Goal: Transaction & Acquisition: Download file/media

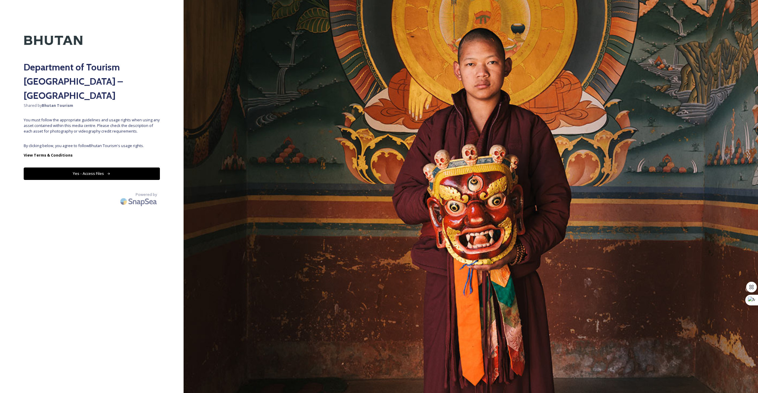
click at [97, 168] on button "Yes - Access Files" at bounding box center [92, 174] width 136 height 12
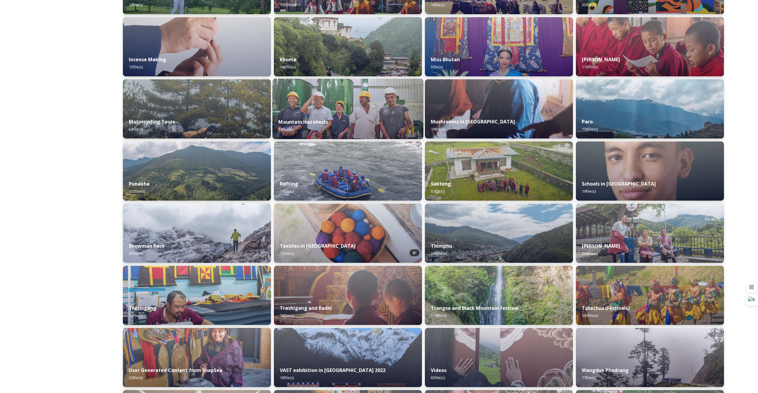
scroll to position [325, 0]
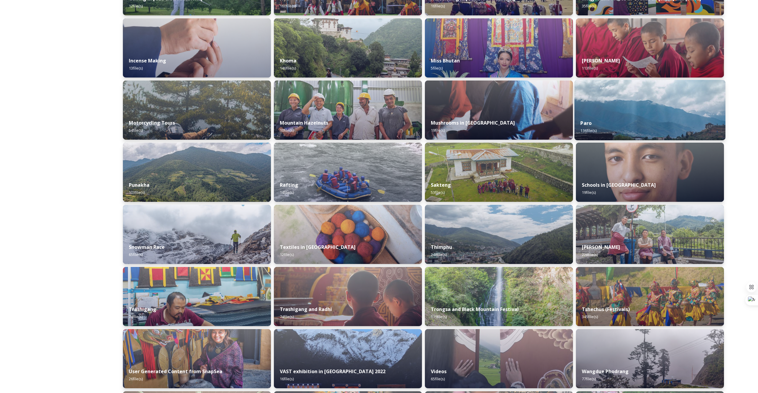
click at [642, 128] on div "Paro 136 file(s)" at bounding box center [650, 126] width 151 height 27
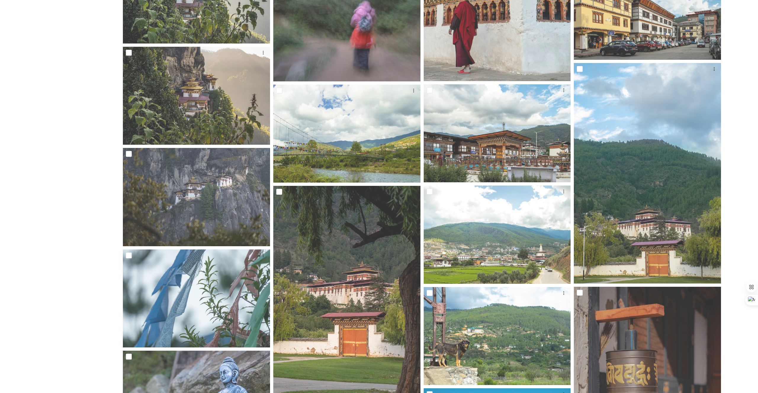
scroll to position [1895, 0]
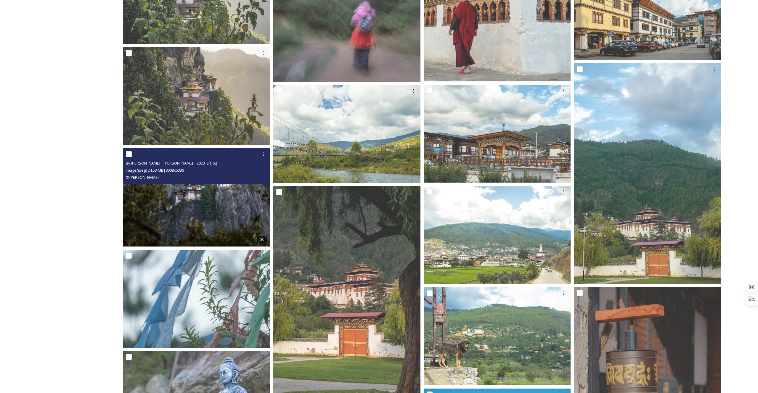
click at [183, 195] on img at bounding box center [196, 197] width 147 height 98
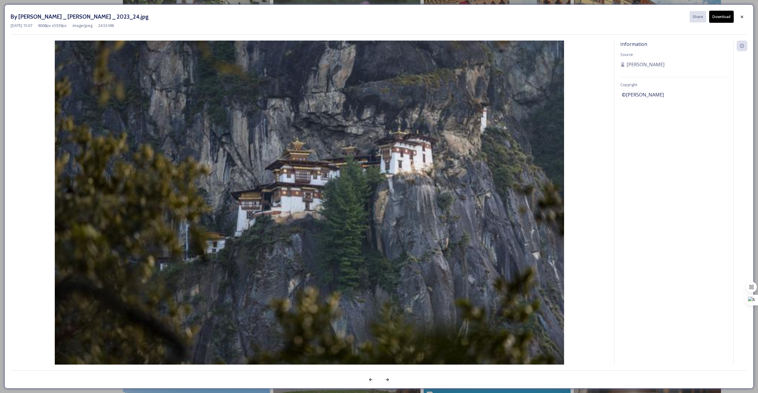
click at [619, 194] on div "Information Source [PERSON_NAME] Copyright ©[PERSON_NAME]" at bounding box center [674, 203] width 119 height 324
click at [724, 19] on button "Download" at bounding box center [721, 17] width 25 height 12
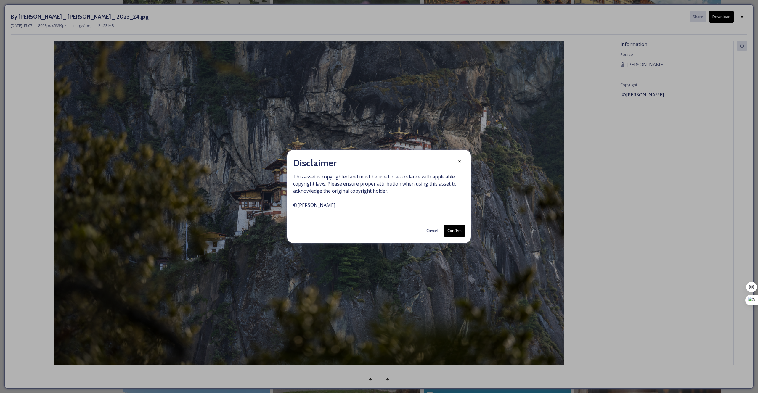
click at [450, 232] on button "Confirm" at bounding box center [454, 231] width 21 height 12
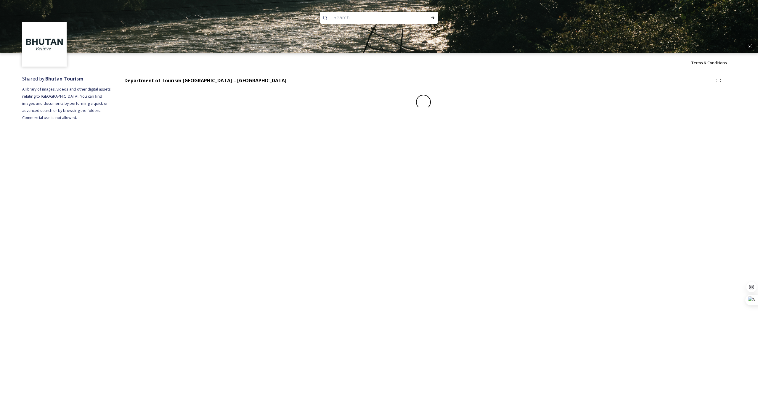
click at [742, 16] on img at bounding box center [379, 26] width 758 height 53
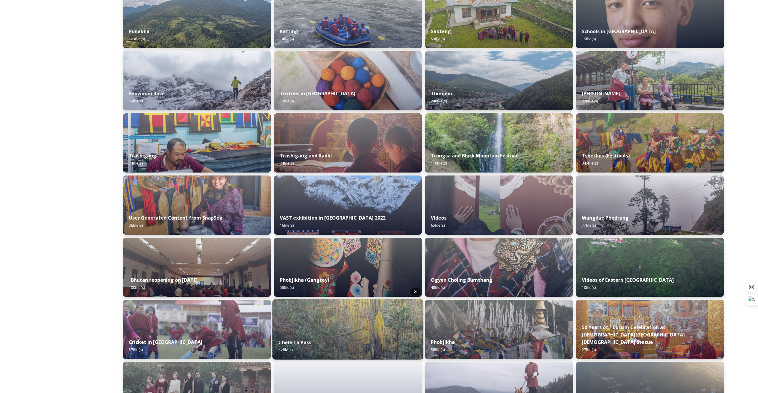
scroll to position [477, 0]
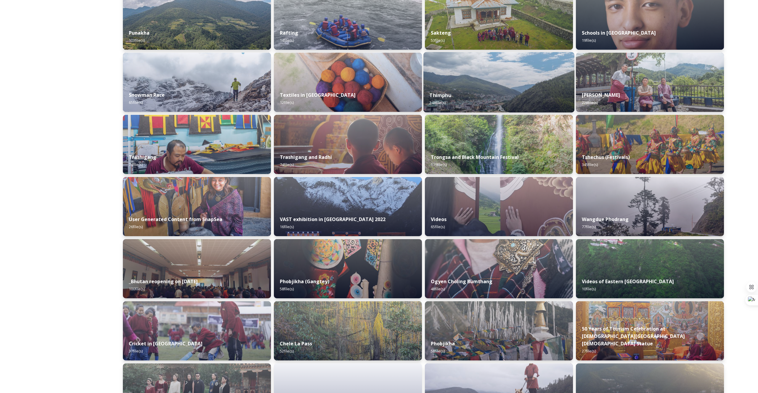
click at [467, 100] on div "Thimphu 248 file(s)" at bounding box center [499, 99] width 151 height 27
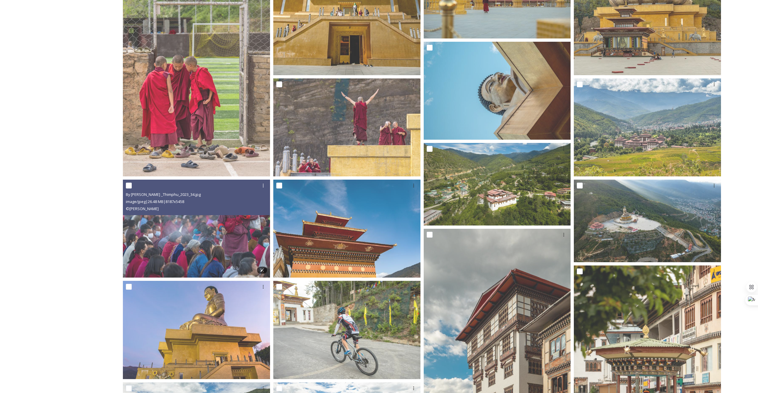
scroll to position [256, 0]
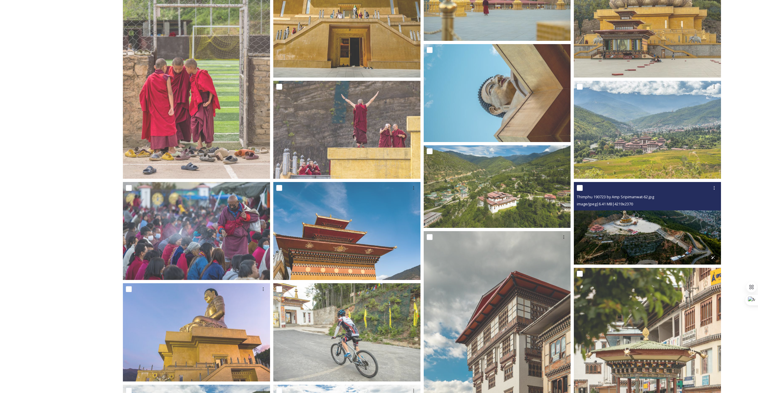
click at [638, 248] on img at bounding box center [647, 223] width 147 height 83
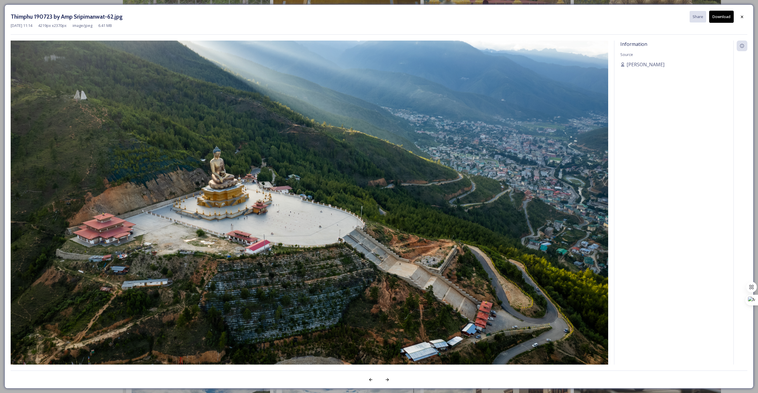
click at [727, 17] on button "Download" at bounding box center [721, 17] width 25 height 12
click at [742, 16] on icon at bounding box center [742, 16] width 2 height 2
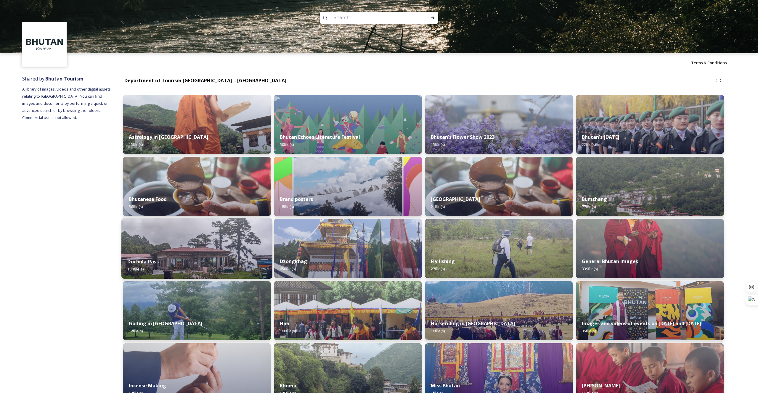
click at [176, 256] on div "Dochula Pass 134 file(s)" at bounding box center [196, 265] width 151 height 27
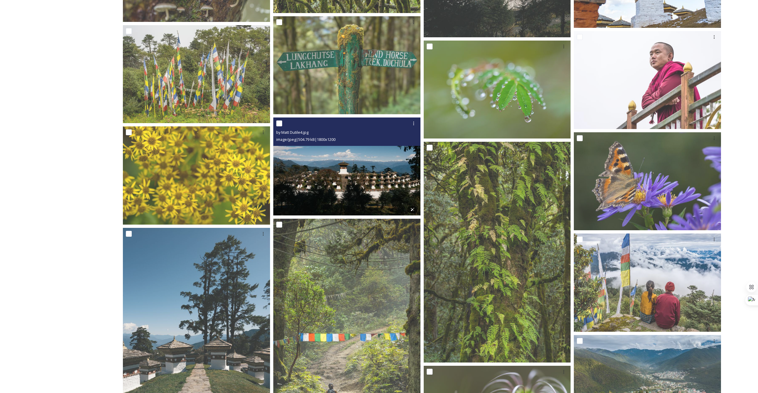
scroll to position [2337, 0]
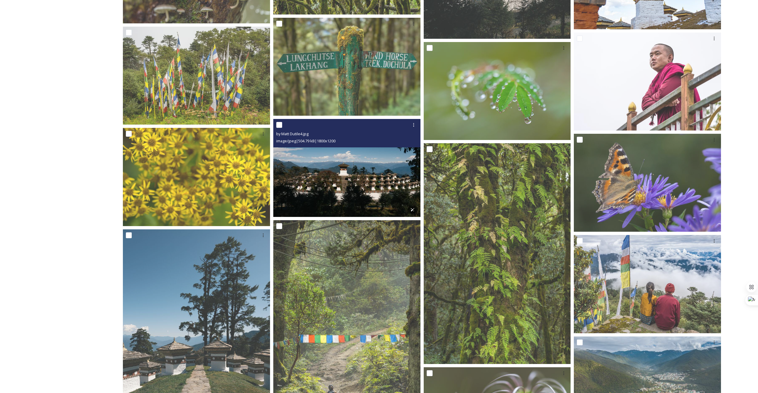
click at [357, 180] on img at bounding box center [346, 168] width 147 height 98
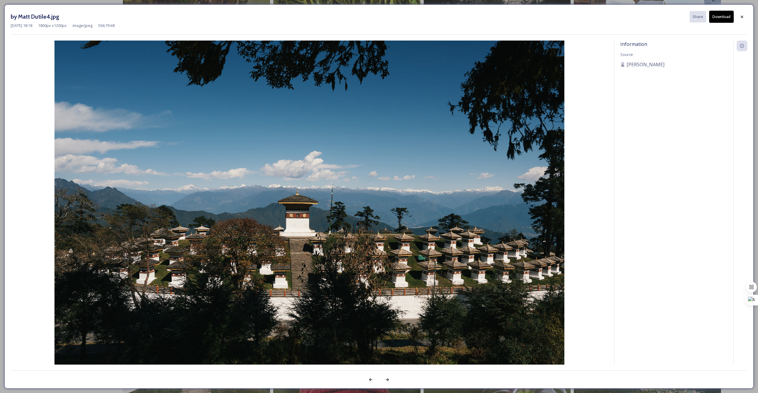
click at [722, 18] on button "Download" at bounding box center [721, 17] width 25 height 12
drag, startPoint x: 742, startPoint y: 17, endPoint x: 739, endPoint y: 17, distance: 3.6
click at [742, 17] on icon at bounding box center [742, 16] width 2 height 2
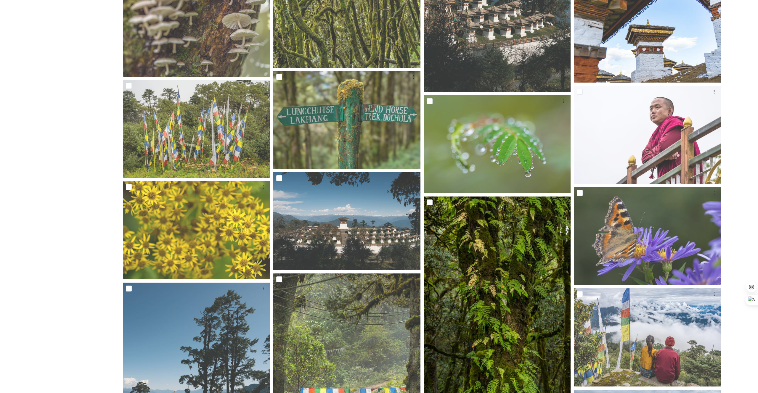
scroll to position [2283, 0]
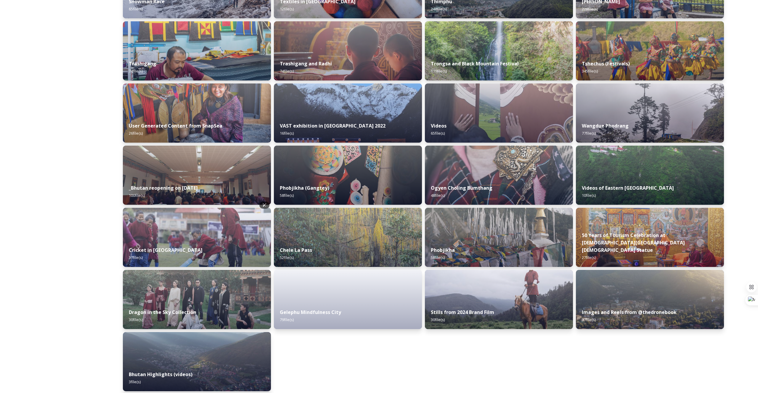
scroll to position [575, 0]
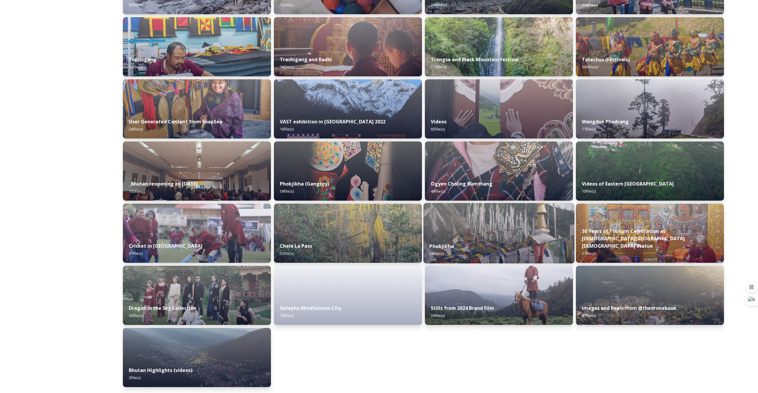
click at [517, 243] on div "Phobjikha 58 file(s)" at bounding box center [499, 250] width 151 height 27
